Goal: Use online tool/utility: Use online tool/utility

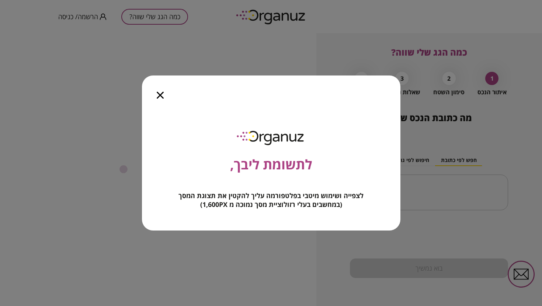
click at [159, 97] on icon "button" at bounding box center [160, 95] width 7 height 7
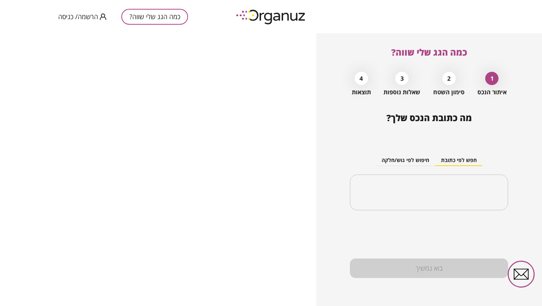
click at [446, 79] on div "2" at bounding box center [448, 78] width 13 height 13
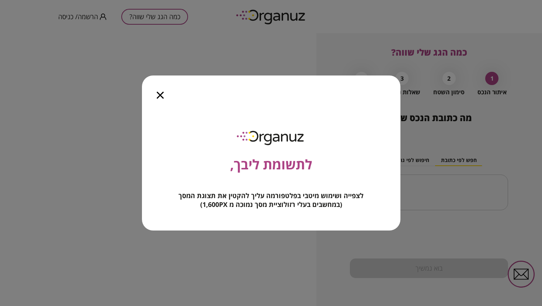
click at [161, 97] on icon "button" at bounding box center [160, 95] width 7 height 7
